Goal: Check status: Check status

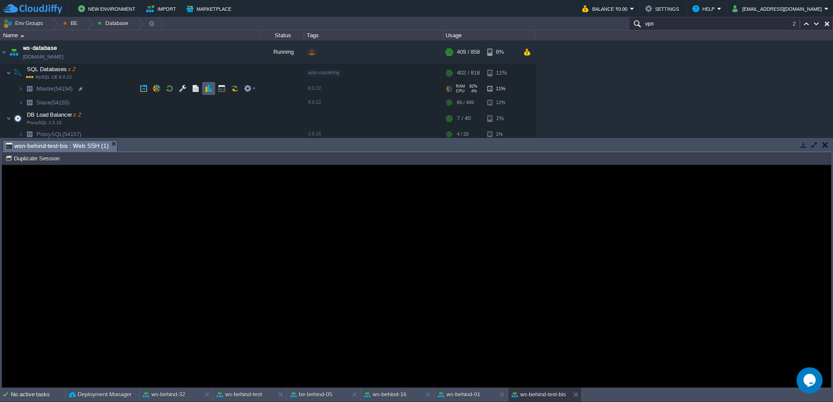
click at [210, 90] on button "button" at bounding box center [209, 89] width 8 height 8
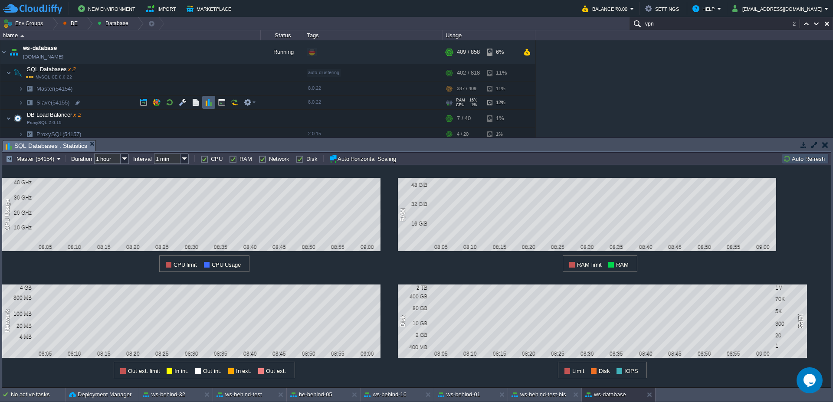
click at [207, 108] on td at bounding box center [208, 102] width 13 height 13
click at [156, 132] on button "button" at bounding box center [157, 134] width 8 height 8
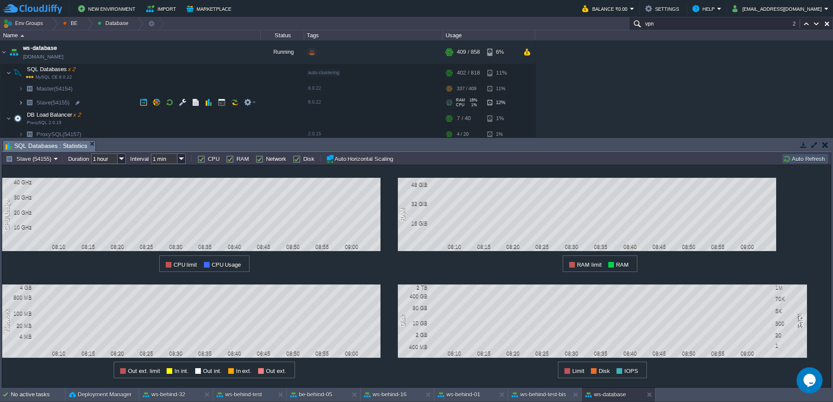
click at [21, 102] on img at bounding box center [20, 102] width 5 height 13
click at [16, 87] on img at bounding box center [12, 86] width 12 height 8
click at [804, 157] on button "Auto Refresh" at bounding box center [805, 159] width 44 height 8
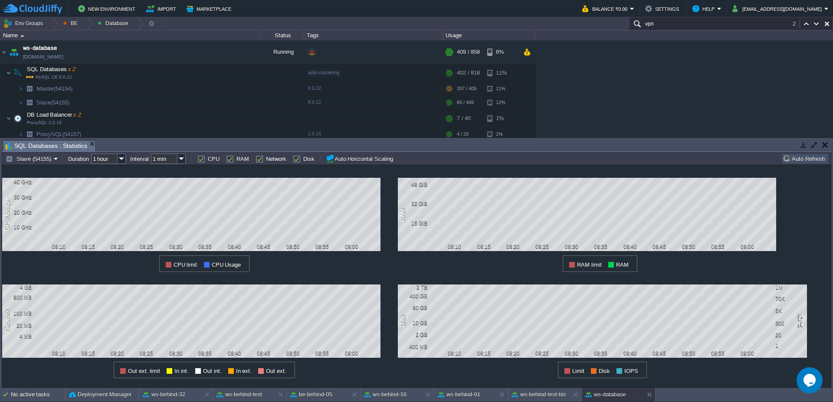
click at [804, 157] on button "Auto Refresh" at bounding box center [805, 159] width 44 height 8
click at [33, 161] on button "Slave (54155)" at bounding box center [30, 159] width 48 height 8
click at [26, 179] on span "Master (54154)" at bounding box center [35, 180] width 38 height 7
